Goal: Complete application form: Complete application form

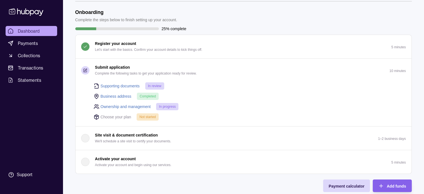
scroll to position [13, 0]
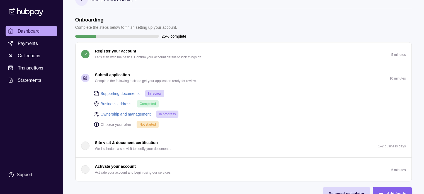
click at [155, 93] on span "In review" at bounding box center [154, 93] width 13 height 4
click at [126, 94] on link "Supporting documents" at bounding box center [120, 93] width 39 height 6
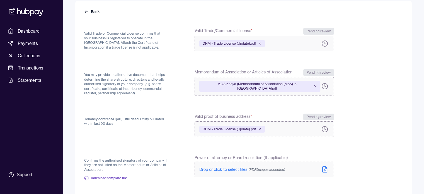
scroll to position [50, 0]
click at [261, 44] on icon at bounding box center [259, 43] width 3 height 3
click at [325, 42] on icon at bounding box center [324, 42] width 7 height 7
click at [229, 41] on span "Drop or click to select files (PDF/Images accepted)" at bounding box center [242, 42] width 86 height 5
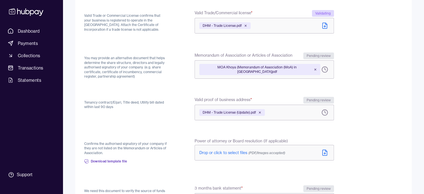
scroll to position [72, 0]
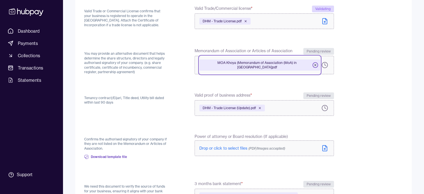
click at [313, 63] on icon at bounding box center [314, 64] width 3 height 3
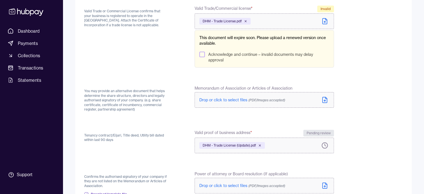
scroll to position [60, 0]
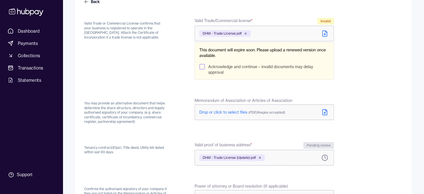
click at [203, 67] on button "Acknowledge and continue – invalid documents may delay approval" at bounding box center [202, 67] width 6 height 6
click at [201, 65] on button "Acknowledge and continue – invalid documents may delay approval" at bounding box center [202, 67] width 6 height 6
click at [216, 111] on span "Drop or click to select files (PDF/Images accepted)" at bounding box center [242, 111] width 86 height 5
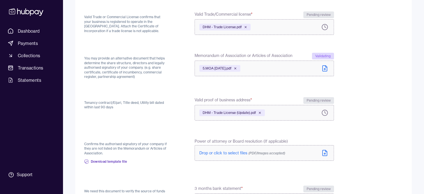
scroll to position [75, 0]
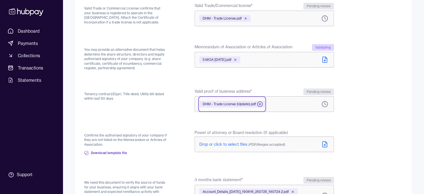
click at [260, 102] on icon at bounding box center [259, 103] width 3 height 3
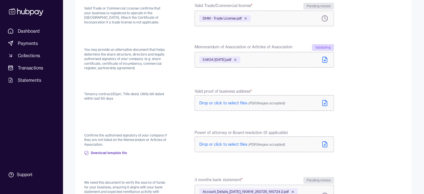
click at [219, 103] on span "Drop or click to select files (PDF/Images accepted)" at bounding box center [242, 102] width 86 height 5
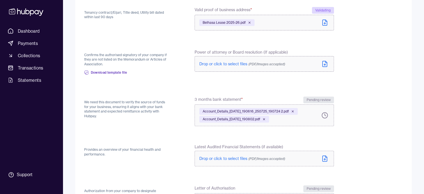
scroll to position [162, 0]
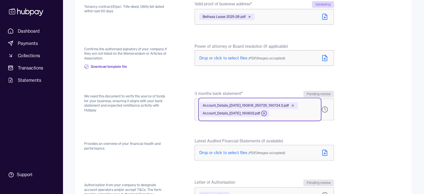
click at [265, 114] on icon at bounding box center [263, 112] width 3 height 3
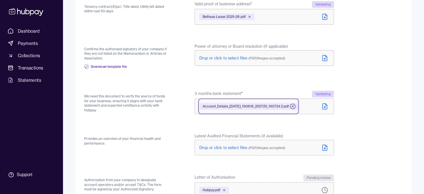
click at [294, 107] on icon at bounding box center [292, 105] width 3 height 3
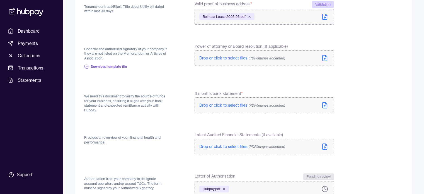
click at [210, 106] on span "Drop or click to select files (PDF/Images accepted)" at bounding box center [242, 104] width 86 height 5
click at [324, 106] on icon at bounding box center [325, 106] width 2 height 1
click at [326, 105] on icon at bounding box center [324, 106] width 4 height 6
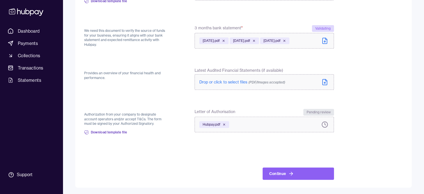
scroll to position [265, 0]
click at [118, 131] on span "Download template file" at bounding box center [109, 132] width 36 height 4
click at [207, 125] on span "Hubpay.pdf" at bounding box center [211, 124] width 18 height 4
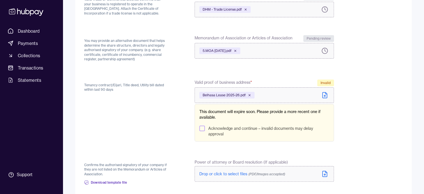
scroll to position [89, 0]
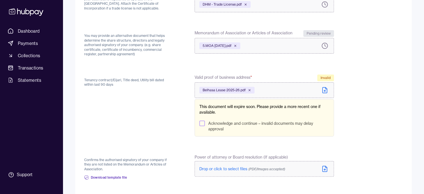
click at [202, 121] on button "Acknowledge and continue – invalid documents may delay approval" at bounding box center [202, 123] width 6 height 6
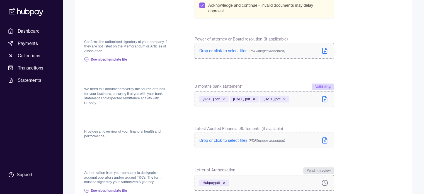
scroll to position [265, 0]
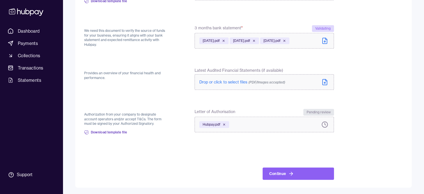
click at [208, 124] on span "Hubpay.pdf" at bounding box center [211, 124] width 18 height 4
click at [299, 170] on button "Continue" at bounding box center [297, 173] width 71 height 12
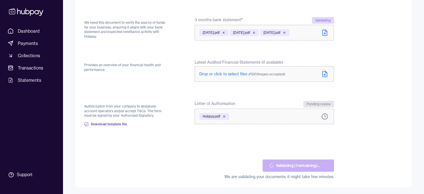
scroll to position [227, 0]
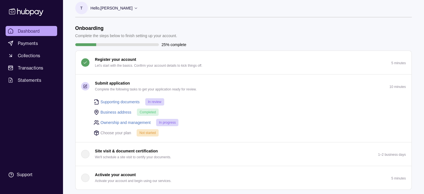
scroll to position [6, 0]
click at [143, 109] on span "Completed" at bounding box center [148, 111] width 16 height 4
click at [123, 109] on link "Business address" at bounding box center [116, 111] width 31 height 6
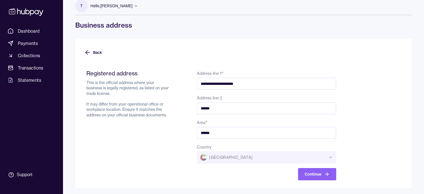
scroll to position [8, 0]
click at [87, 53] on icon at bounding box center [86, 52] width 2 height 4
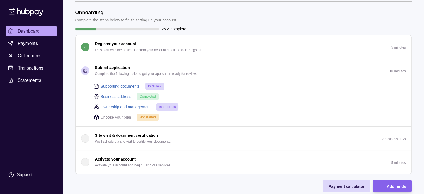
scroll to position [20, 0]
click at [130, 106] on link "Ownership and management" at bounding box center [126, 107] width 50 height 6
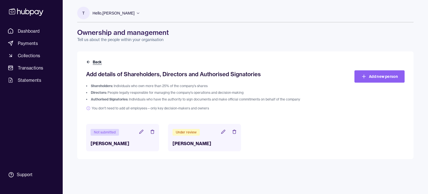
click at [87, 61] on icon at bounding box center [88, 62] width 4 height 4
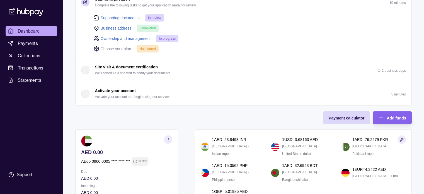
scroll to position [89, 0]
click at [158, 99] on button "Activate your account Activate your account and begin using our services. 5 min…" at bounding box center [243, 93] width 336 height 23
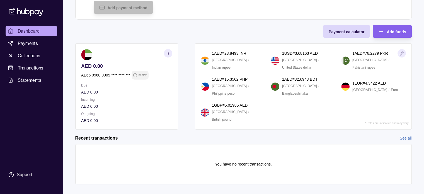
scroll to position [157, 0]
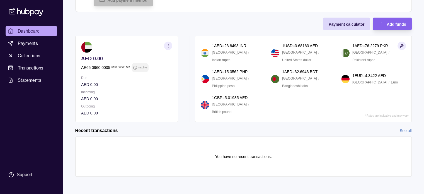
click at [246, 125] on section "Onboarding Complete the steps below to finish setting up your account. 25% comp…" at bounding box center [243, 31] width 358 height 314
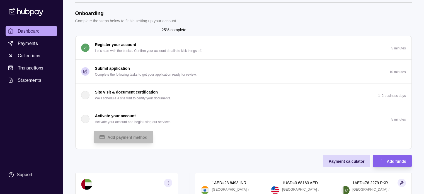
scroll to position [9, 0]
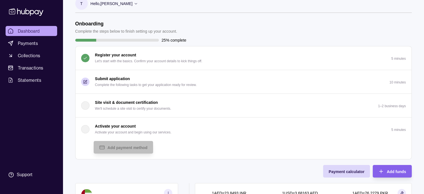
click at [243, 28] on header "Onboarding Complete the steps below to finish setting up your account." at bounding box center [243, 28] width 336 height 14
click at [168, 88] on button "Submit application Complete the following tasks to get your application ready f…" at bounding box center [243, 81] width 336 height 23
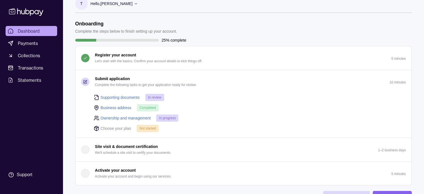
click at [114, 128] on p "Choose your plan" at bounding box center [116, 128] width 31 height 6
click at [123, 96] on link "Supporting documents" at bounding box center [120, 97] width 39 height 6
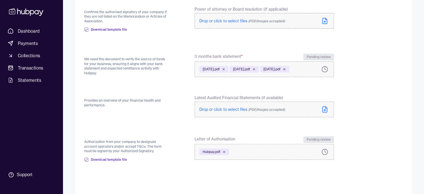
scroll to position [226, 0]
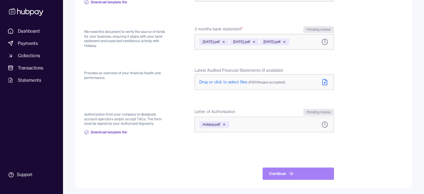
click at [271, 178] on button "Continue" at bounding box center [297, 173] width 71 height 12
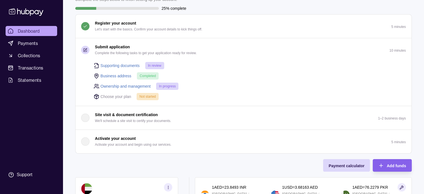
scroll to position [42, 0]
click at [140, 145] on p "Activate your account and begin using our services." at bounding box center [133, 144] width 76 height 6
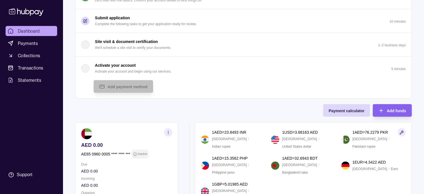
scroll to position [69, 0]
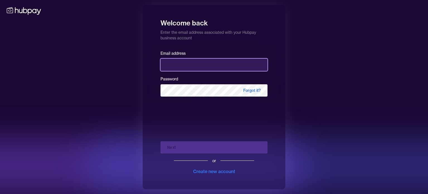
click at [221, 61] on input "email" at bounding box center [213, 64] width 107 height 12
type input "**********"
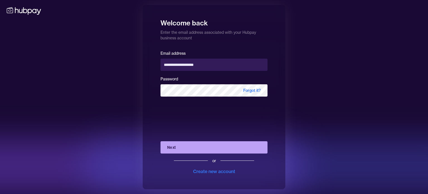
click at [187, 144] on button "Next" at bounding box center [213, 147] width 107 height 12
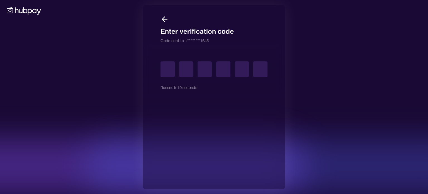
type input "*"
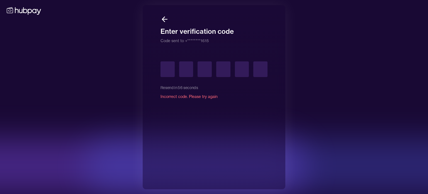
type input "*"
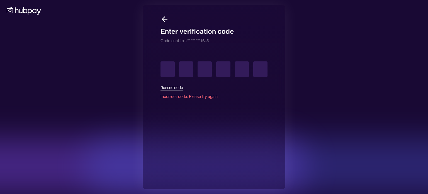
click at [172, 84] on button "Resend code" at bounding box center [171, 87] width 23 height 12
click at [167, 71] on input "text" at bounding box center [167, 69] width 14 height 16
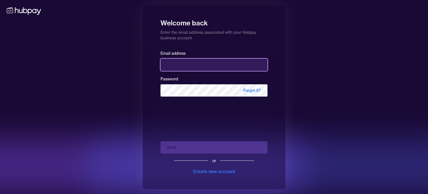
click at [226, 61] on input "email" at bounding box center [213, 64] width 107 height 12
type input "**********"
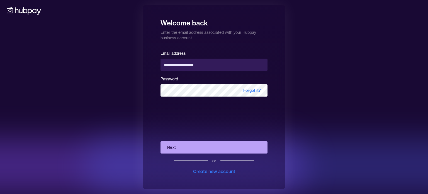
click at [187, 148] on button "Next" at bounding box center [213, 147] width 107 height 12
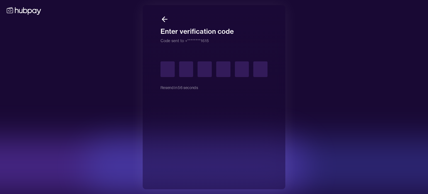
type input "*"
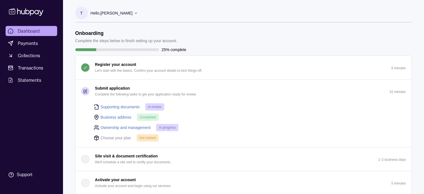
click at [225, 122] on div "Supporting documents In review Business address Completed Ownership and managem…" at bounding box center [246, 122] width 319 height 38
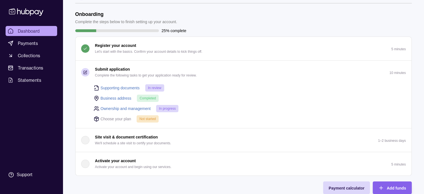
scroll to position [18, 0]
click at [129, 106] on link "Ownership and management" at bounding box center [126, 109] width 50 height 6
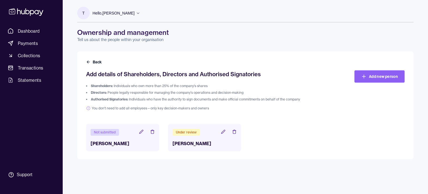
click at [142, 131] on icon at bounding box center [141, 131] width 4 height 4
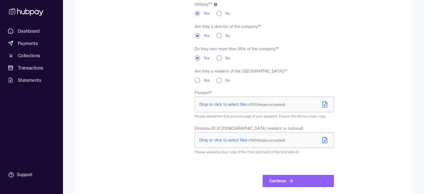
scroll to position [106, 0]
click at [198, 82] on button "Yes" at bounding box center [197, 80] width 6 height 6
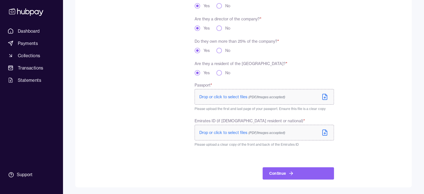
click at [224, 94] on p "Drop or click to select files (PDF/Images accepted)" at bounding box center [242, 97] width 86 height 6
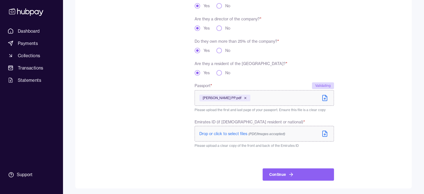
click at [218, 132] on span "Drop or click to select files (PDF/Images accepted)" at bounding box center [242, 133] width 86 height 5
click at [236, 135] on span "Drop or click to select files (PDF/Images accepted)" at bounding box center [242, 133] width 86 height 5
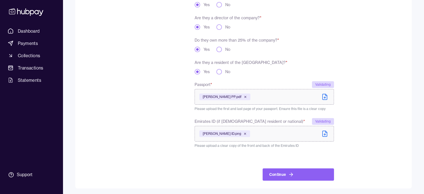
scroll to position [115, 0]
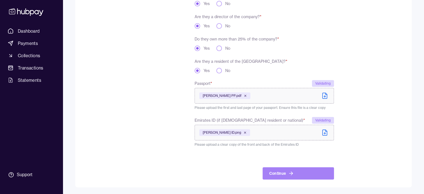
click at [288, 173] on icon "submit" at bounding box center [291, 173] width 6 height 6
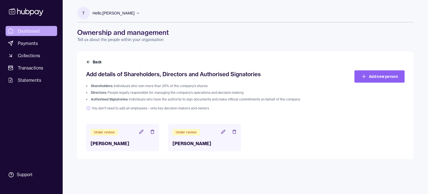
click at [40, 29] on link "Dashboard" at bounding box center [32, 31] width 52 height 10
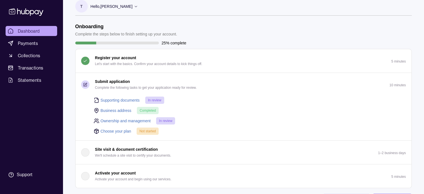
scroll to position [6, 0]
click at [119, 130] on link "Choose your plan" at bounding box center [116, 131] width 31 height 6
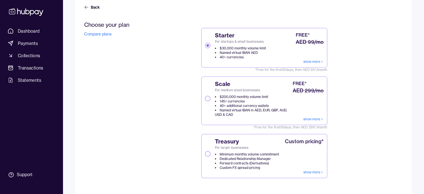
scroll to position [132, 0]
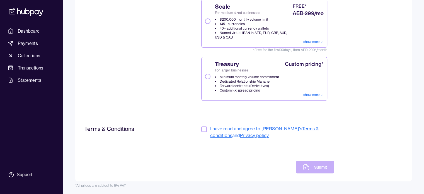
click at [202, 131] on button "button" at bounding box center [204, 129] width 6 height 6
click at [317, 170] on button "Submit" at bounding box center [315, 167] width 38 height 12
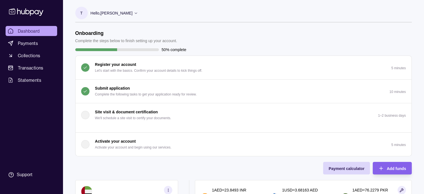
click at [134, 16] on div "Hello, [PERSON_NAME]" at bounding box center [115, 13] width 48 height 12
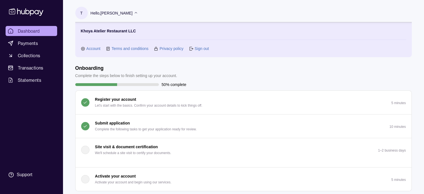
click at [202, 48] on link "Sign out" at bounding box center [201, 48] width 14 height 6
